Goal: Task Accomplishment & Management: Use online tool/utility

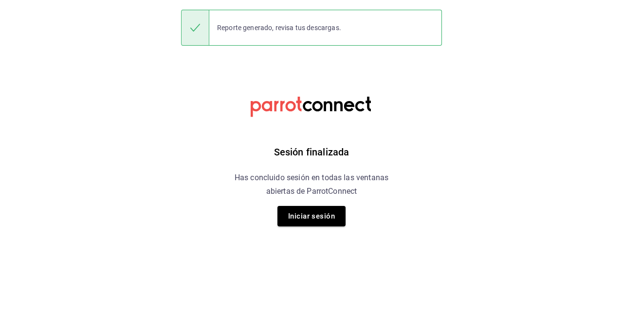
click at [322, 215] on button "Iniciar sesión" at bounding box center [311, 216] width 68 height 20
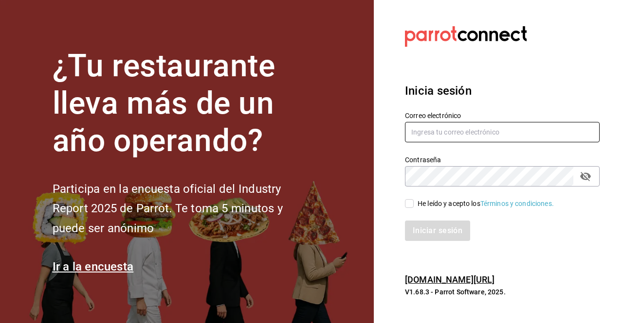
type input "[EMAIL_ADDRESS][PERSON_NAME][DOMAIN_NAME]"
click at [403, 200] on div "He leído y acepto los Términos y condiciones." at bounding box center [496, 198] width 206 height 22
click at [408, 205] on input "He leído y acepto los Términos y condiciones." at bounding box center [409, 203] width 9 height 9
checkbox input "true"
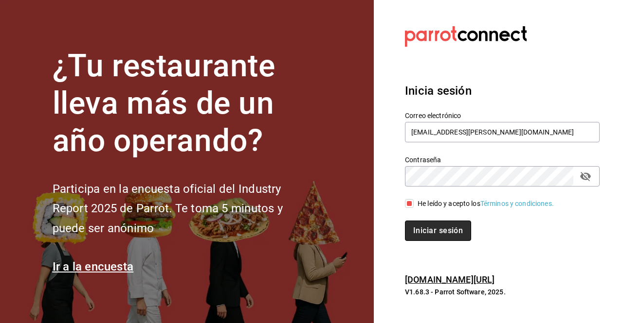
click at [424, 223] on button "Iniciar sesión" at bounding box center [438, 231] width 66 height 20
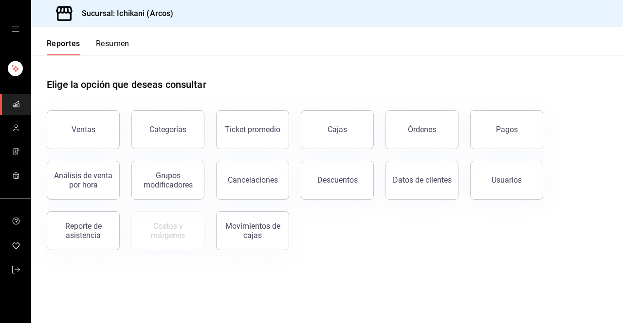
click at [117, 109] on div "Ventas" at bounding box center [77, 124] width 85 height 51
click at [91, 126] on div "Ventas" at bounding box center [83, 129] width 24 height 9
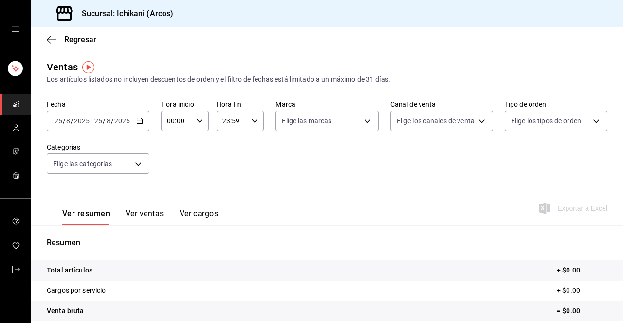
click at [131, 125] on div "2025-08-25 25 / 8 / 2025 - 2025-08-25 25 / 8 / 2025" at bounding box center [98, 121] width 103 height 20
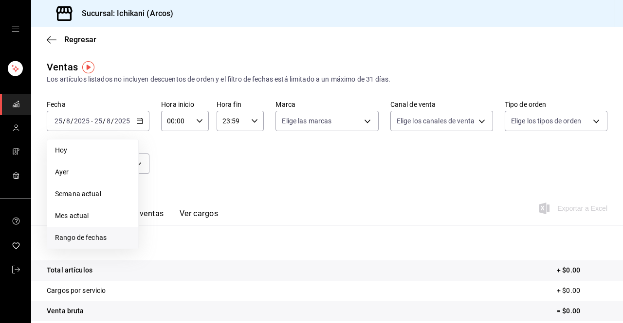
click at [116, 236] on span "Rango de fechas" at bounding box center [92, 238] width 75 height 10
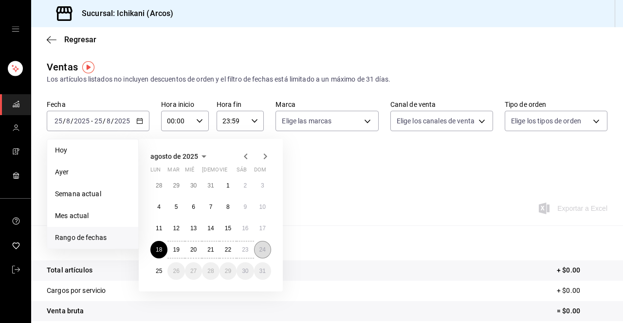
click at [265, 249] on abbr "24" at bounding box center [262, 250] width 6 height 7
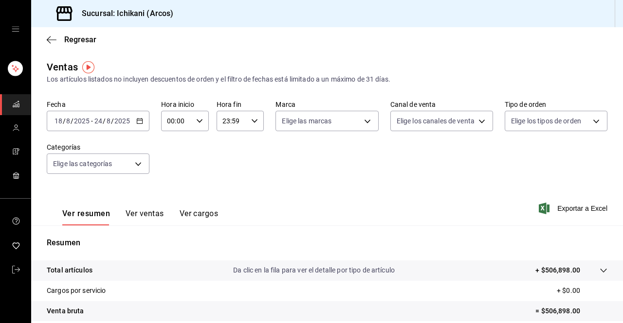
click at [134, 119] on div "2025-08-18 18 / 8 / 2025 - 2025-08-24 24 / 8 / 2025" at bounding box center [98, 121] width 103 height 20
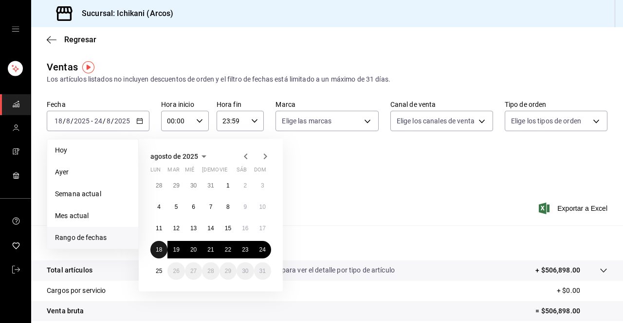
click at [153, 248] on button "18" at bounding box center [158, 250] width 17 height 18
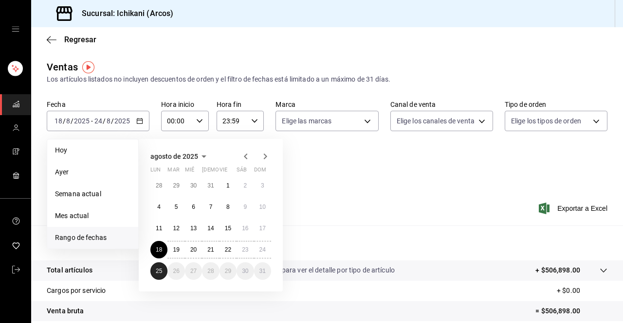
click at [160, 274] on abbr "25" at bounding box center [159, 271] width 6 height 7
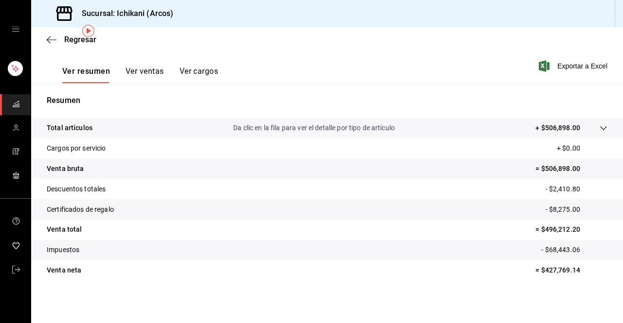
scroll to position [36, 0]
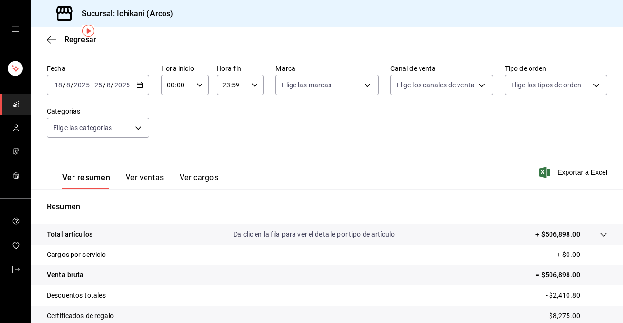
click at [201, 83] on div "00:00 Hora inicio" at bounding box center [185, 85] width 48 height 20
click at [171, 136] on span "05" at bounding box center [171, 133] width 8 height 8
type input "05:00"
click at [249, 84] on div at bounding box center [311, 161] width 623 height 323
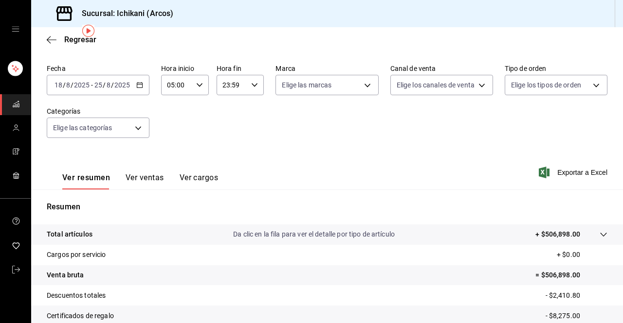
click at [251, 84] on \(Stroke\) "button" at bounding box center [254, 84] width 6 height 3
click at [227, 168] on span "05" at bounding box center [226, 170] width 8 height 8
type input "05:59"
click at [444, 207] on div at bounding box center [311, 161] width 623 height 323
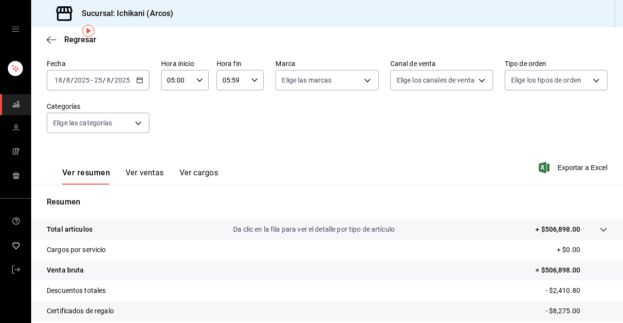
scroll to position [36, 0]
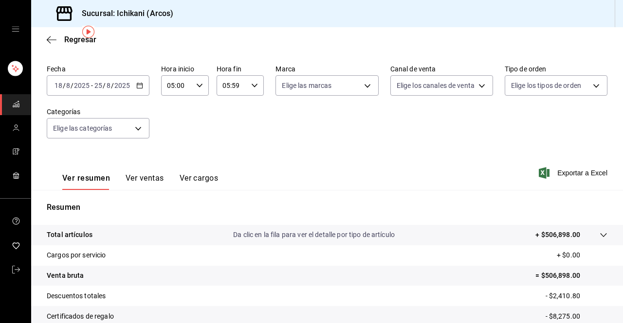
click at [576, 173] on span "Exportar a Excel" at bounding box center [573, 173] width 67 height 12
